Goal: Find specific page/section: Find specific page/section

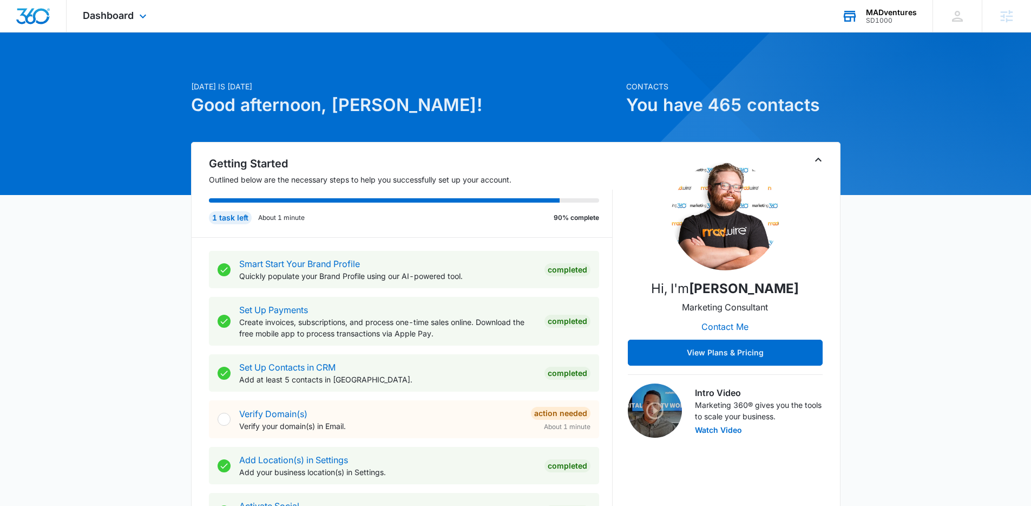
click at [882, 14] on div "MADventures" at bounding box center [891, 12] width 51 height 9
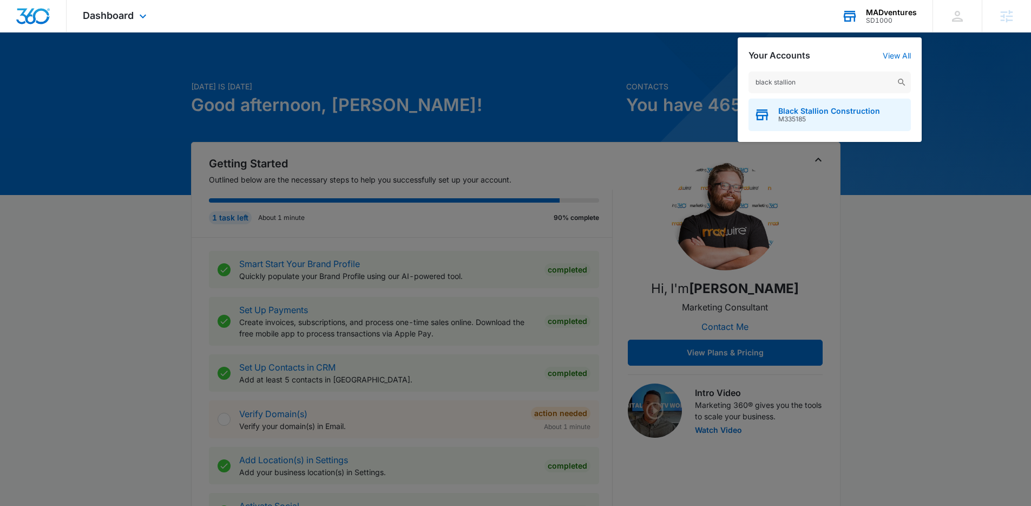
type input "black stallion"
click at [832, 115] on span "M335185" at bounding box center [830, 119] width 102 height 8
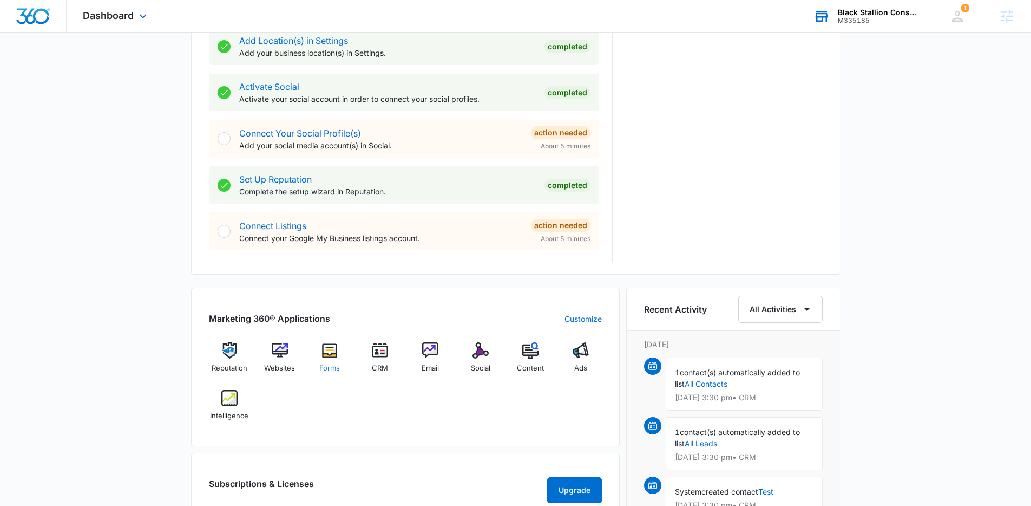
scroll to position [423, 0]
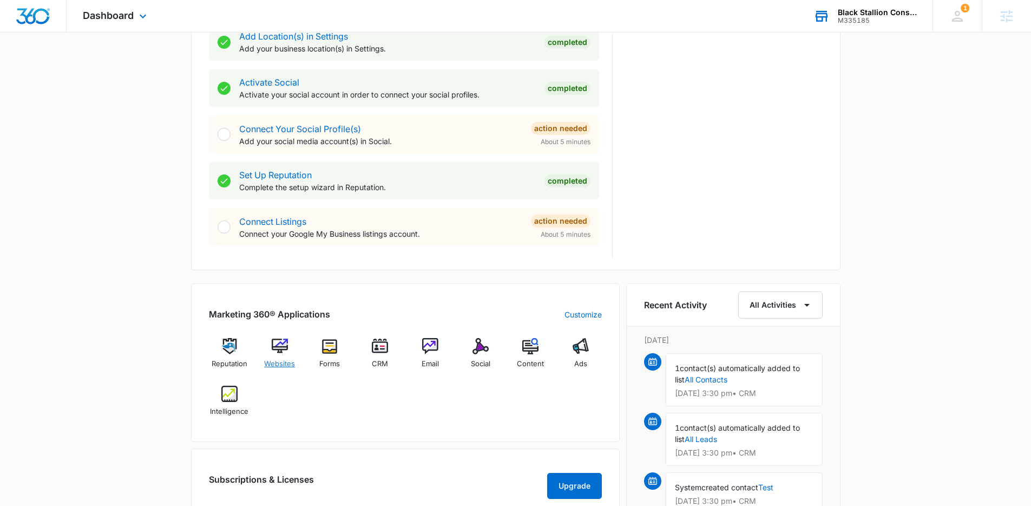
click at [265, 347] on div "Websites" at bounding box center [280, 357] width 42 height 39
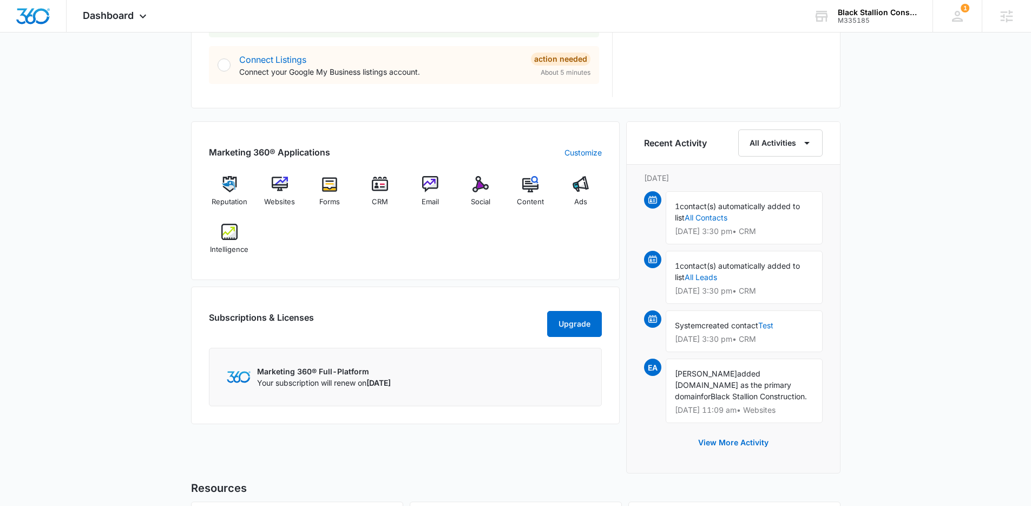
scroll to position [771, 0]
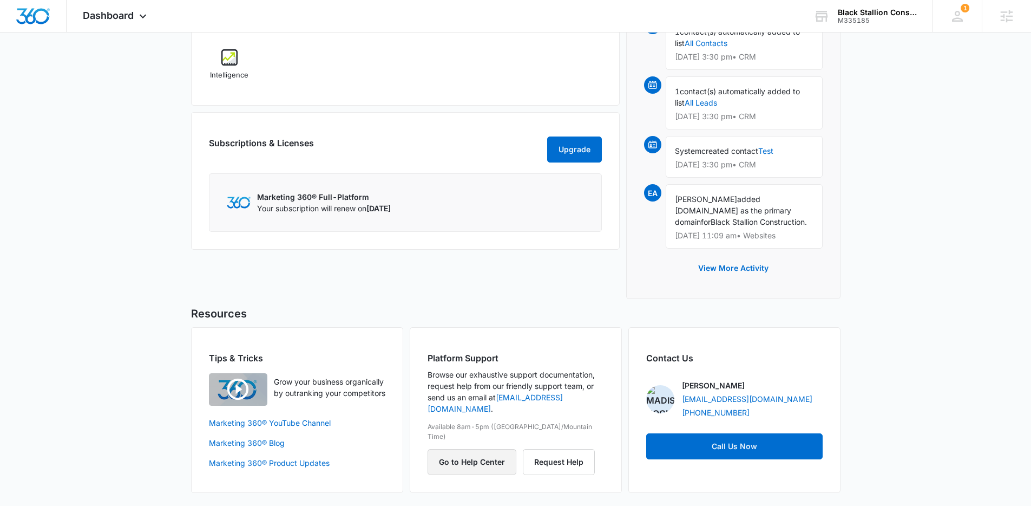
click at [481, 449] on button "Go to Help Center" at bounding box center [472, 462] width 89 height 26
